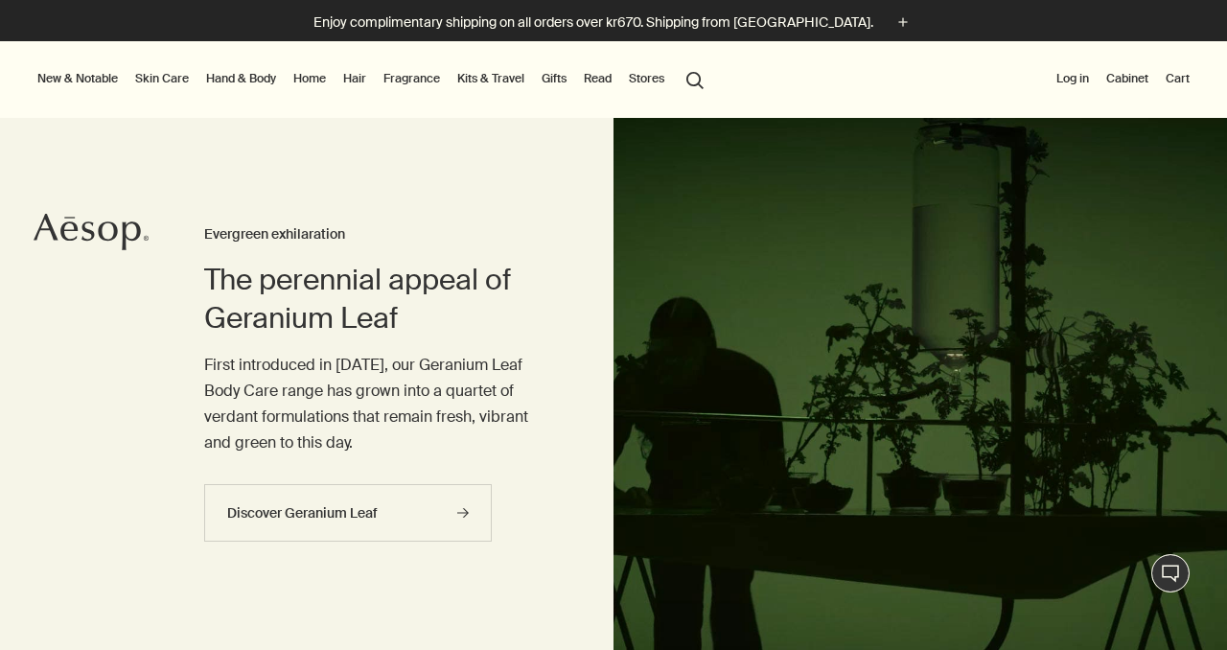
click at [260, 77] on link "Hand & Body" at bounding box center [241, 78] width 78 height 23
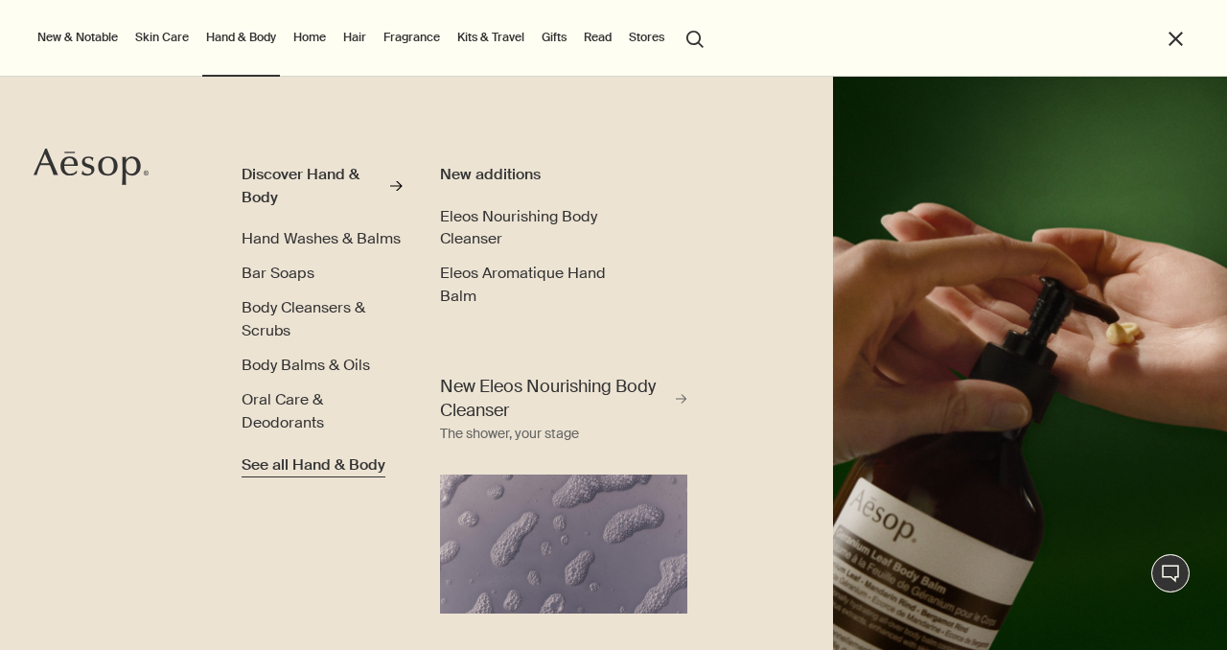
click at [308, 461] on span "See all Hand & Body" at bounding box center [314, 464] width 144 height 23
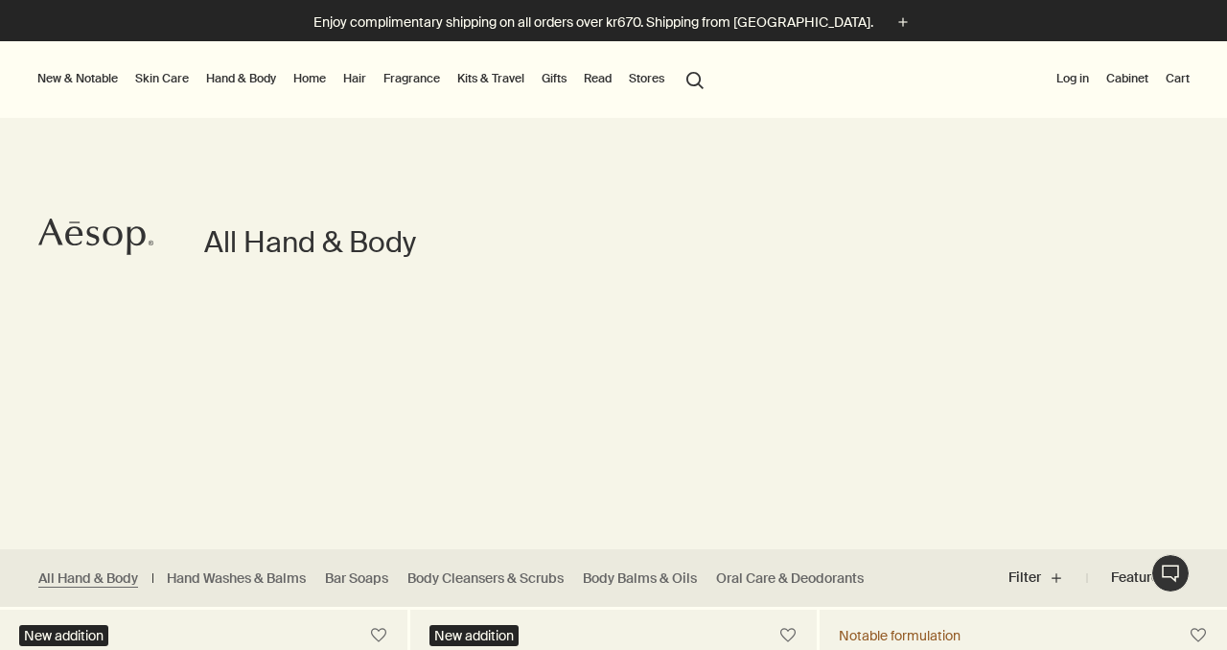
scroll to position [412, 0]
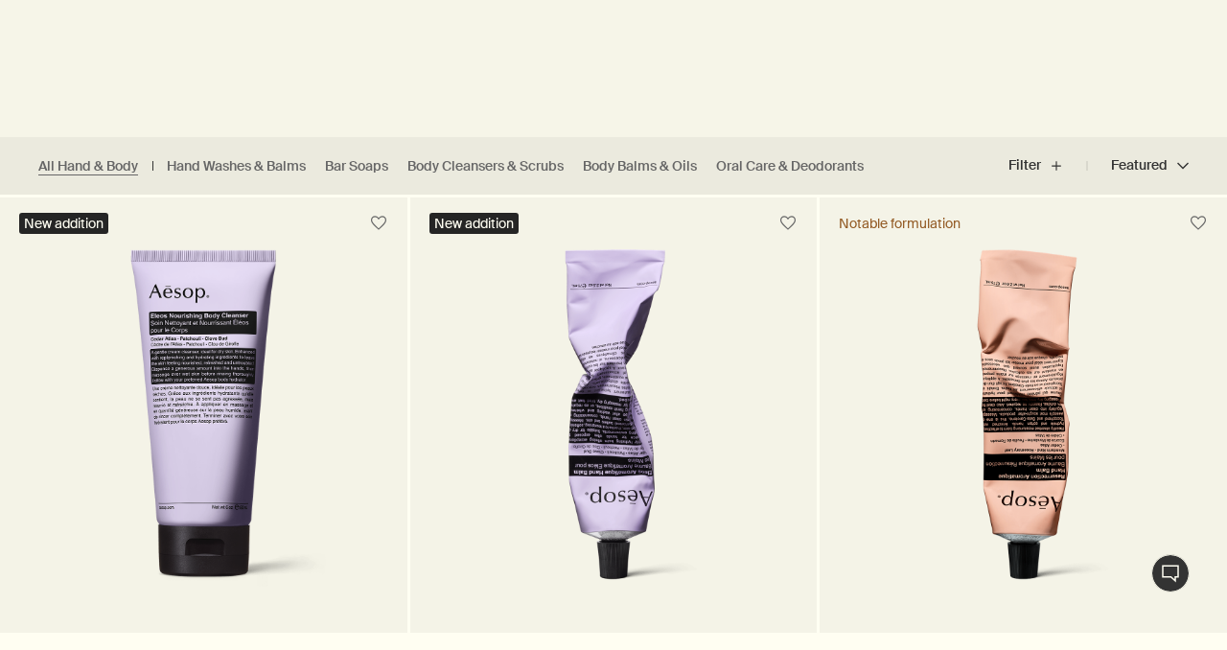
click at [807, 176] on ul "All Hand & Body Hand Washes & Balms Bar Soaps Body Cleansers & Scrubs Body Balm…" at bounding box center [456, 166] width 912 height 58
click at [814, 169] on link "Oral Care & Deodorants" at bounding box center [790, 166] width 148 height 18
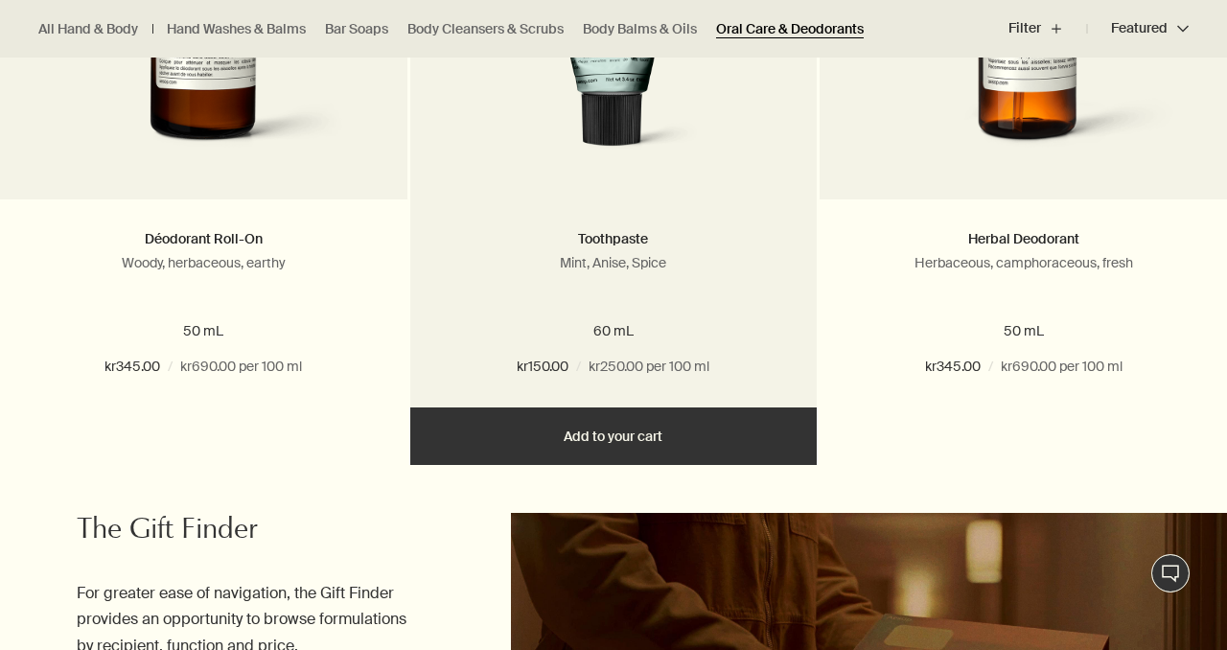
scroll to position [1587, 0]
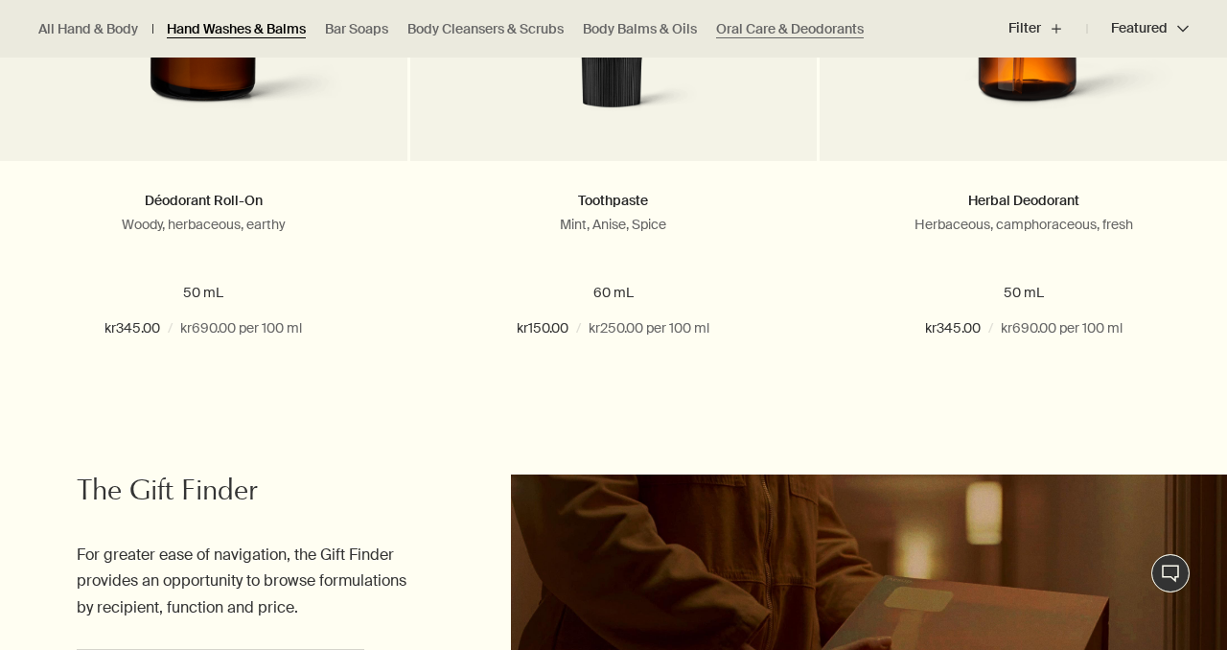
click at [255, 30] on link "Hand Washes & Balms" at bounding box center [236, 29] width 139 height 18
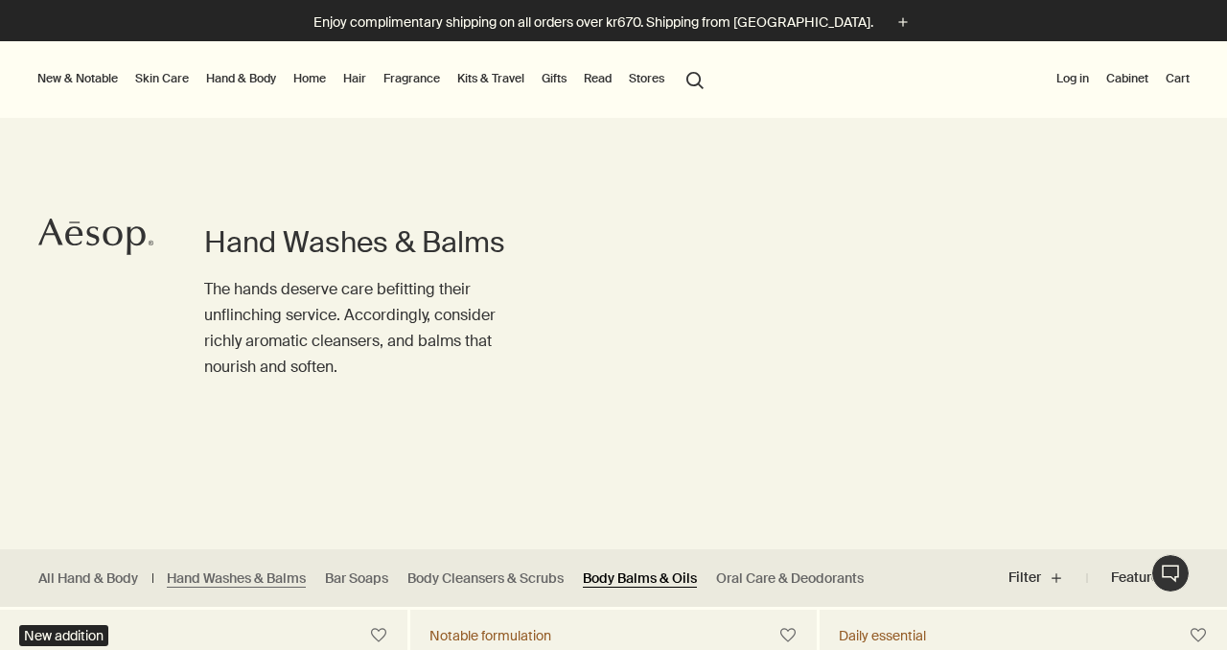
click at [673, 577] on link "Body Balms & Oils" at bounding box center [640, 578] width 114 height 18
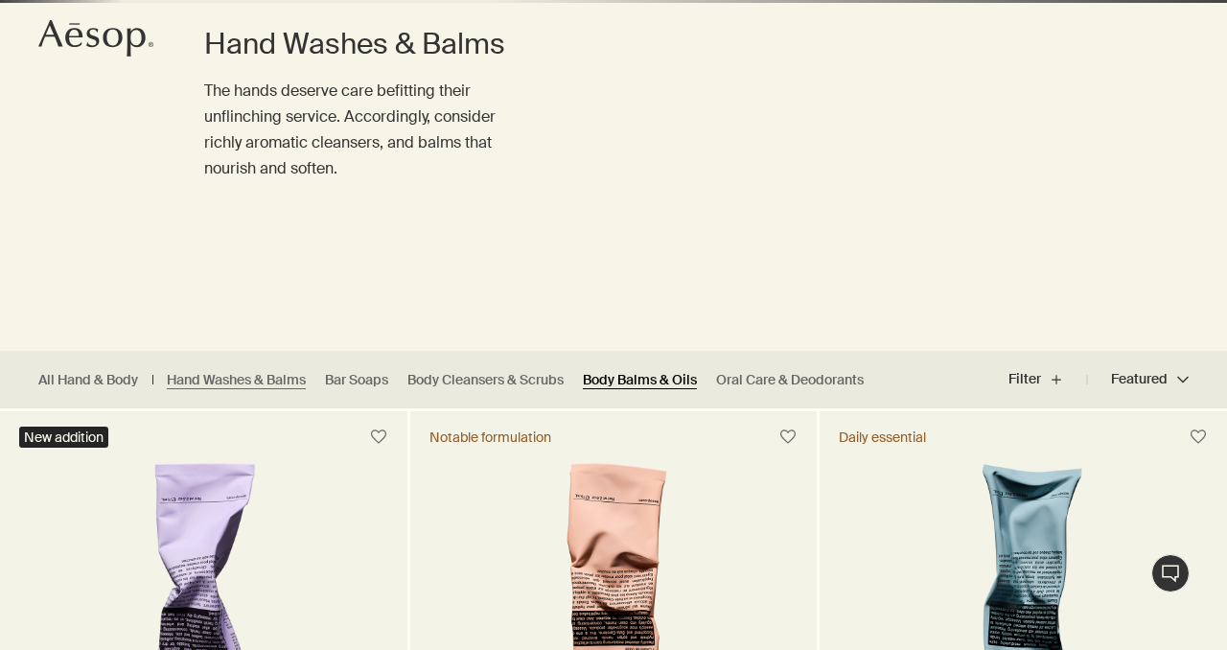
scroll to position [514, 0]
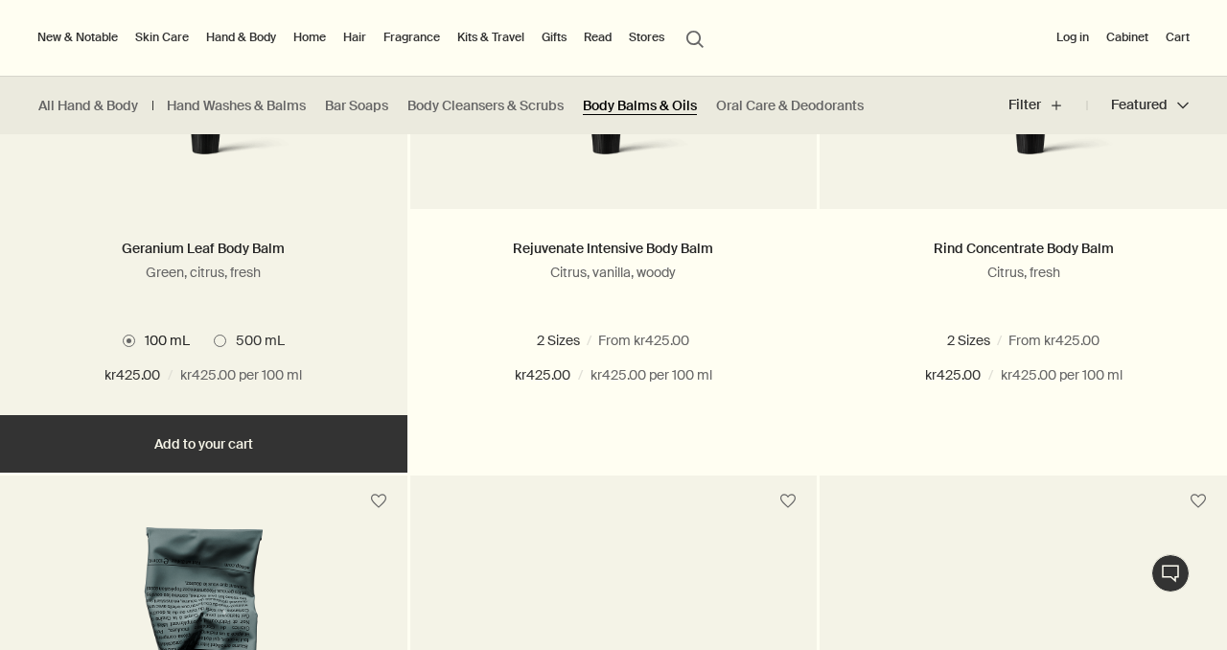
scroll to position [614, 0]
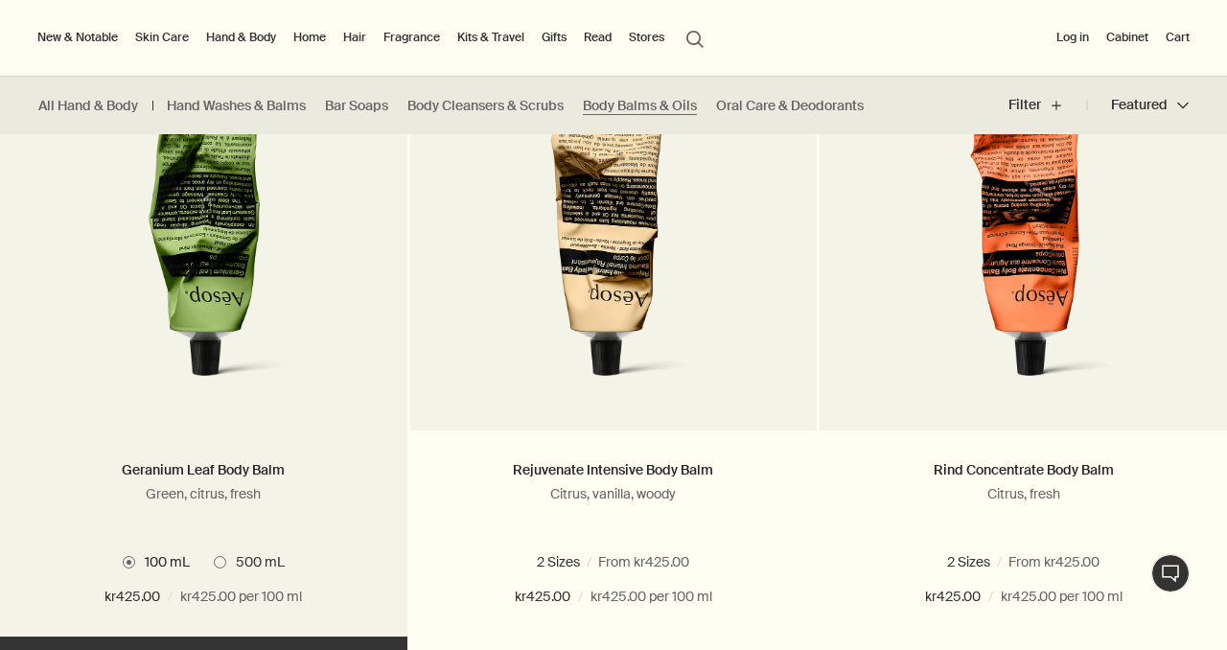
click at [229, 559] on span "500 mL" at bounding box center [255, 561] width 58 height 17
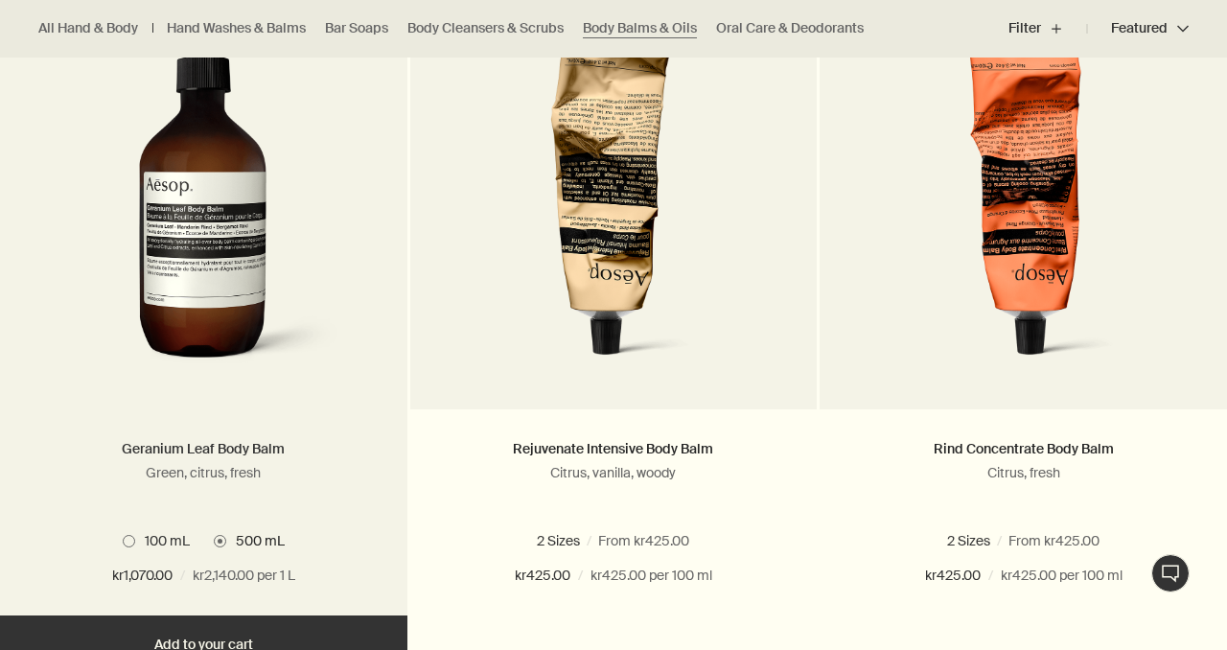
scroll to position [679, 0]
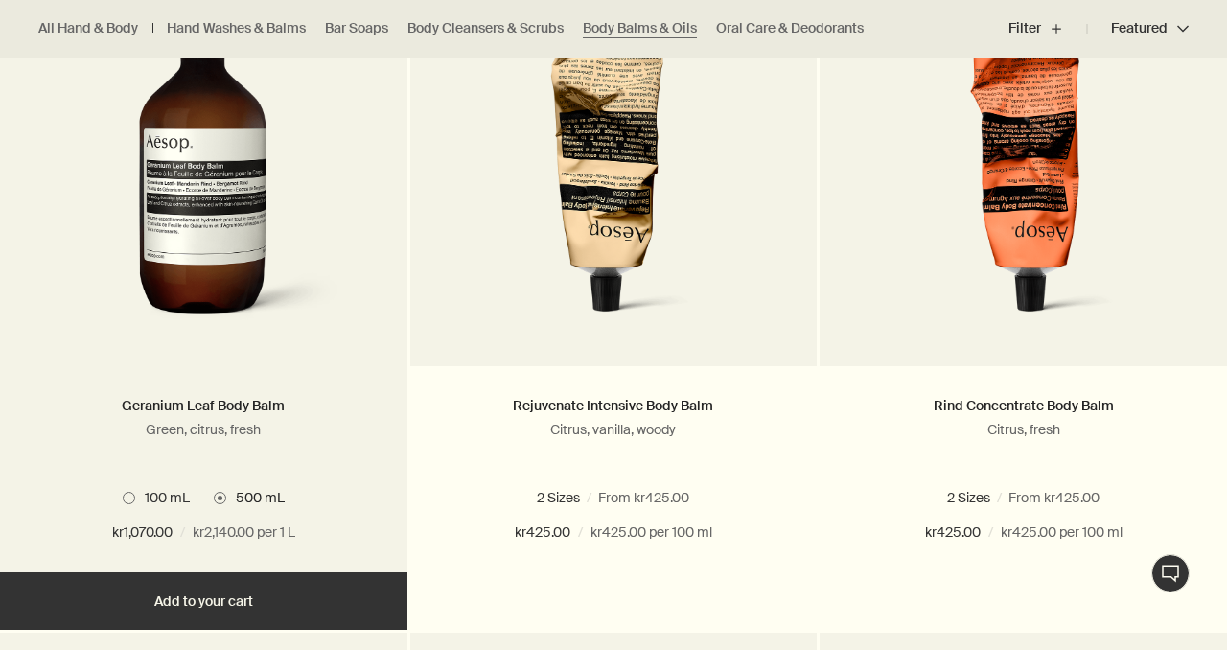
click at [135, 498] on span "100 mL" at bounding box center [162, 497] width 55 height 17
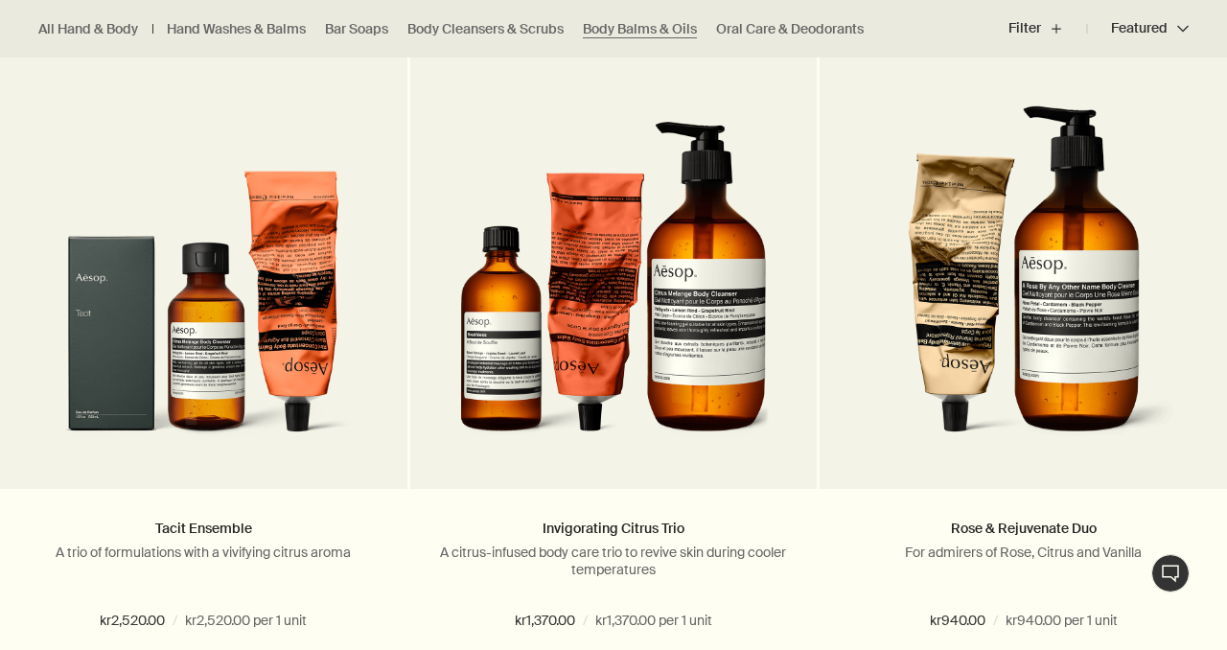
scroll to position [3423, 0]
